Goal: Task Accomplishment & Management: Complete application form

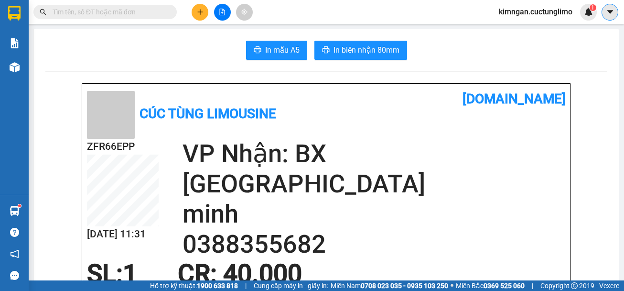
click at [613, 13] on icon "caret-down" at bounding box center [610, 12] width 9 height 9
click at [543, 19] on div "kimngan.cuctunglimo 1" at bounding box center [544, 12] width 106 height 17
click at [533, 10] on span "kimngan.cuctunglimo" at bounding box center [535, 12] width 89 height 12
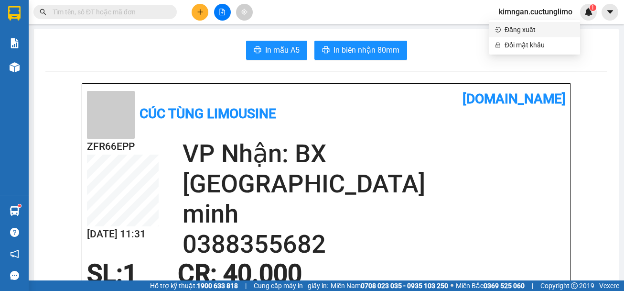
click at [536, 28] on span "Đăng xuất" at bounding box center [540, 29] width 70 height 11
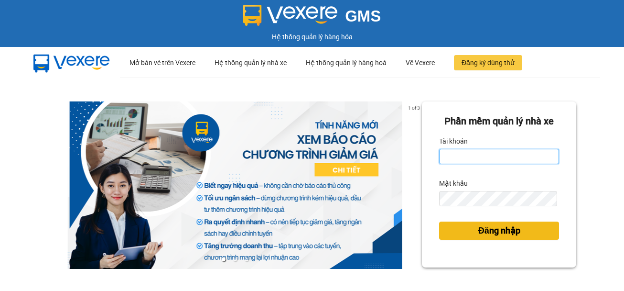
type input "hanh.cuctunglimo"
click at [498, 229] on span "Đăng nhập" at bounding box center [499, 230] width 42 height 13
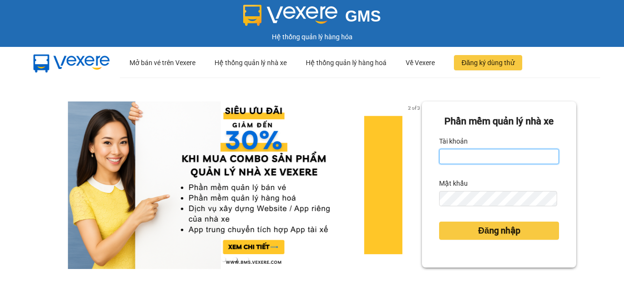
type input "hanh.cuctunglimo"
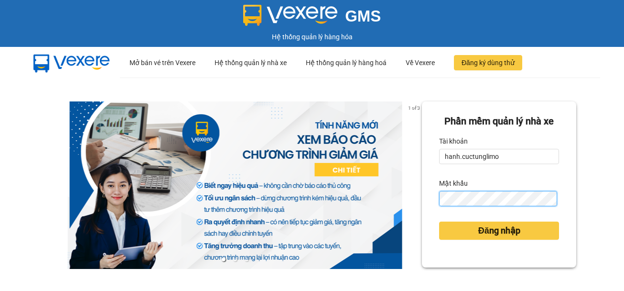
click at [327, 204] on div "1 of 3 Phần mềm quản lý nhà xe Tài khoản hanh.cuctunglimo Mật khẩu Đăng nhập" at bounding box center [312, 212] width 624 height 270
click at [439, 221] on button "Đăng nhập" at bounding box center [499, 230] width 120 height 18
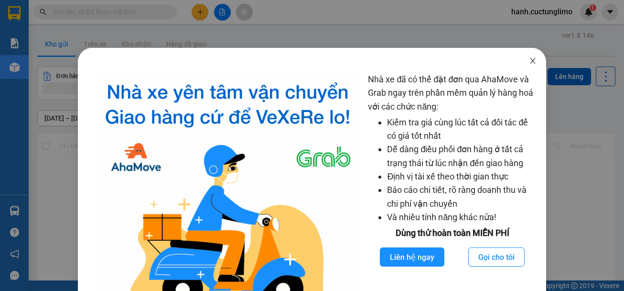
click at [530, 60] on icon "close" at bounding box center [533, 61] width 8 height 8
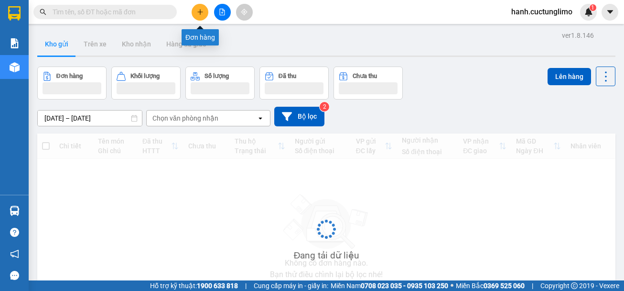
click at [203, 8] on button at bounding box center [200, 12] width 17 height 17
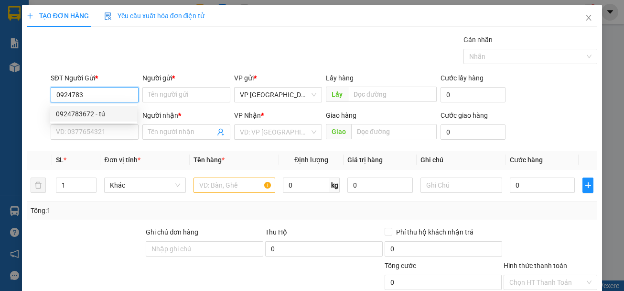
click at [117, 113] on div "0924783672 - tú" at bounding box center [94, 113] width 76 height 11
type input "0924783672"
type input "tú"
type input "0775743468"
type input "hiếu"
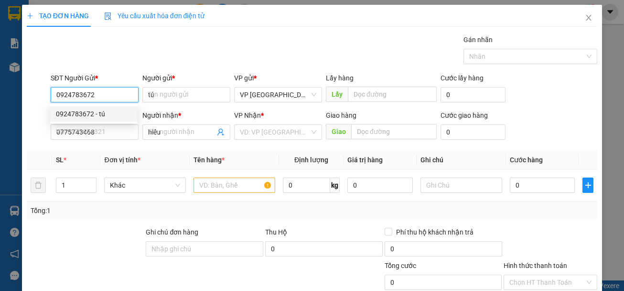
type input "40.000"
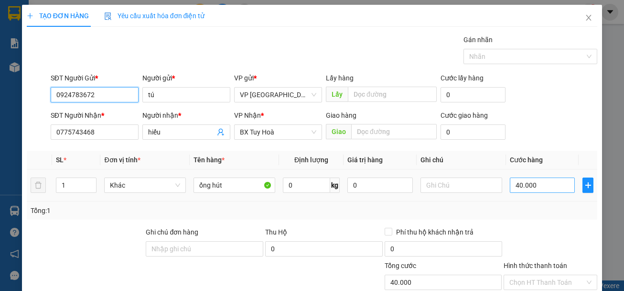
type input "0924783672"
click at [543, 186] on input "40.000" at bounding box center [542, 184] width 65 height 15
type input "0"
type input "0.000"
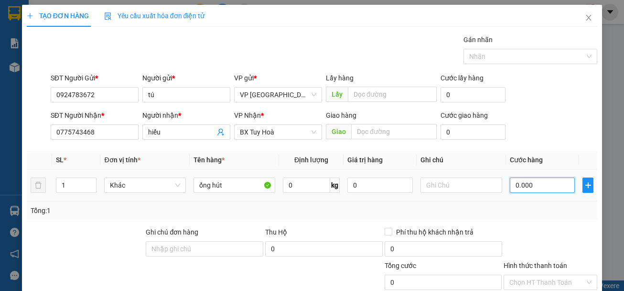
type input "50.000"
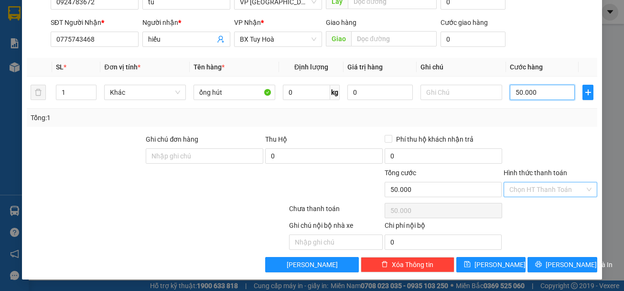
type input "50.000"
click at [559, 195] on input "Hình thức thanh toán" at bounding box center [547, 189] width 76 height 14
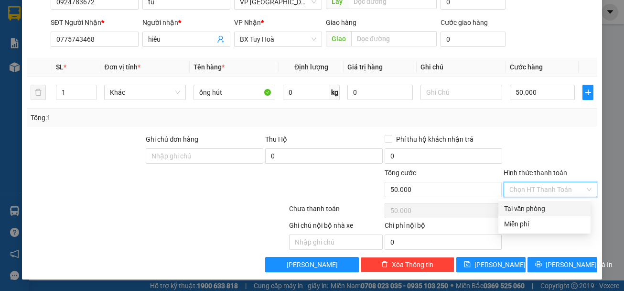
drag, startPoint x: 559, startPoint y: 206, endPoint x: 565, endPoint y: 263, distance: 57.3
click at [559, 207] on div "Tại văn phòng" at bounding box center [544, 208] width 81 height 11
type input "0"
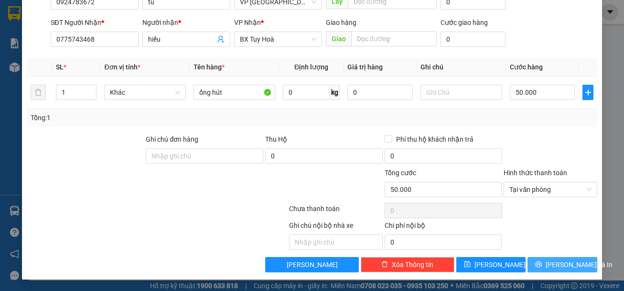
click at [565, 267] on span "[PERSON_NAME] và In" at bounding box center [579, 264] width 67 height 11
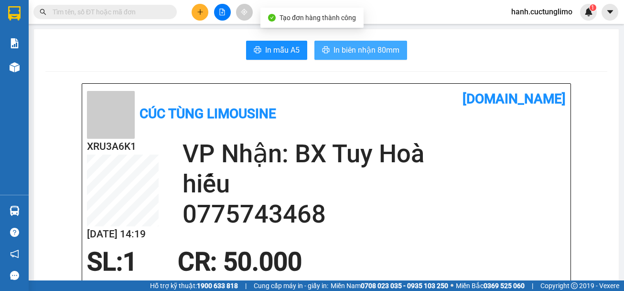
click at [357, 43] on button "In biên nhận 80mm" at bounding box center [360, 50] width 93 height 19
